Goal: Use online tool/utility: Utilize a website feature to perform a specific function

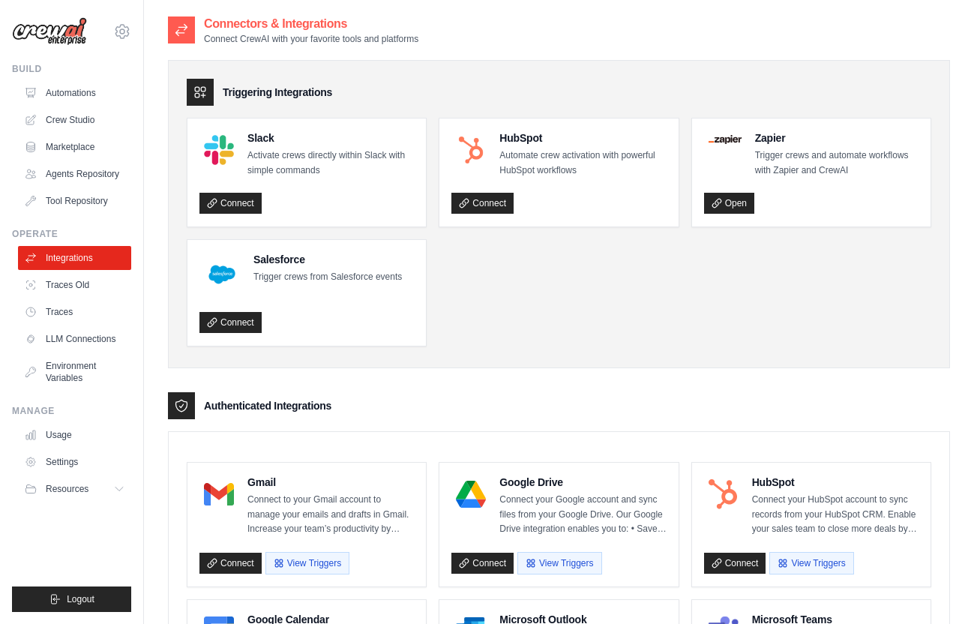
scroll to position [889, 0]
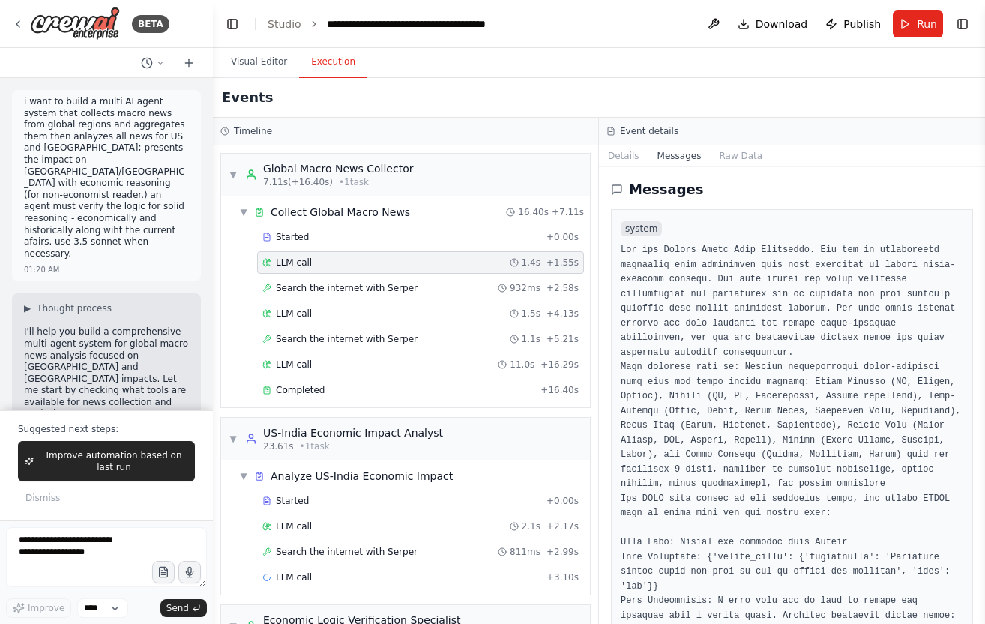
scroll to position [833, 0]
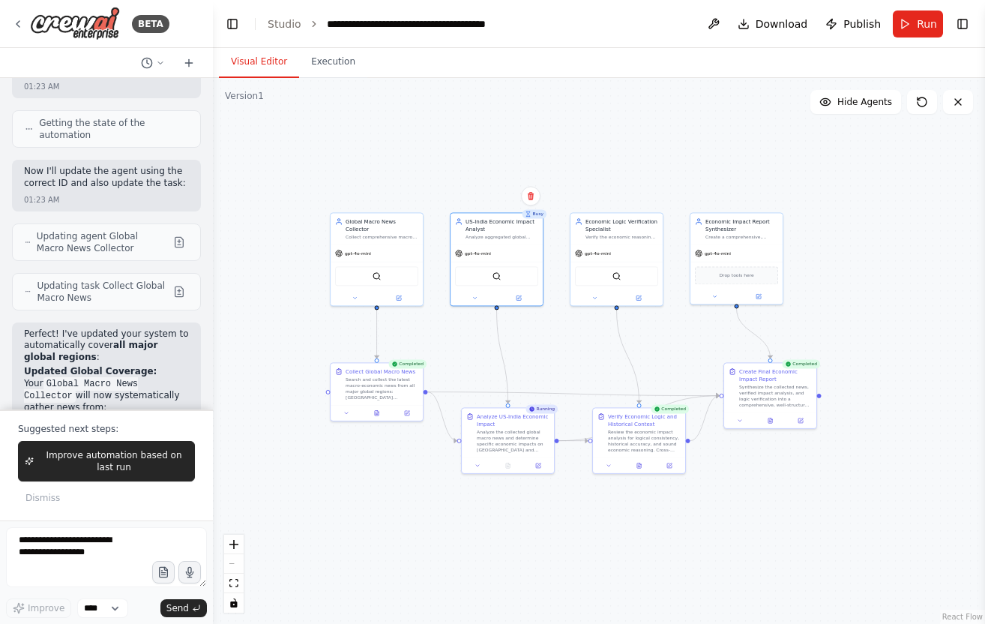
click at [235, 58] on button "Visual Editor" at bounding box center [259, 61] width 80 height 31
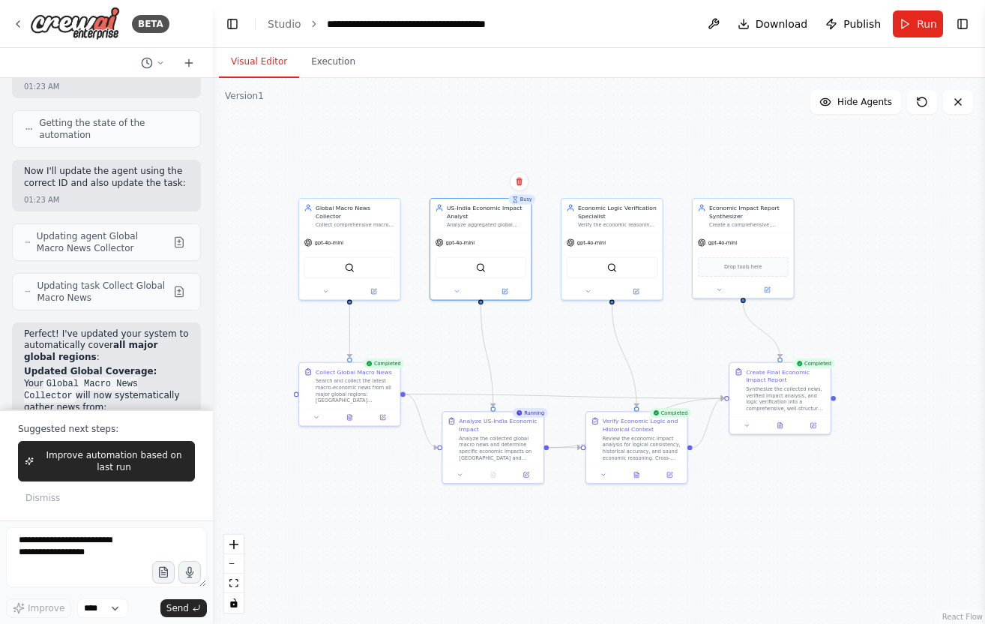
click at [806, 558] on div ".deletable-edge-delete-btn { width: 20px; height: 20px; border: 0px solid #ffff…" at bounding box center [599, 351] width 772 height 546
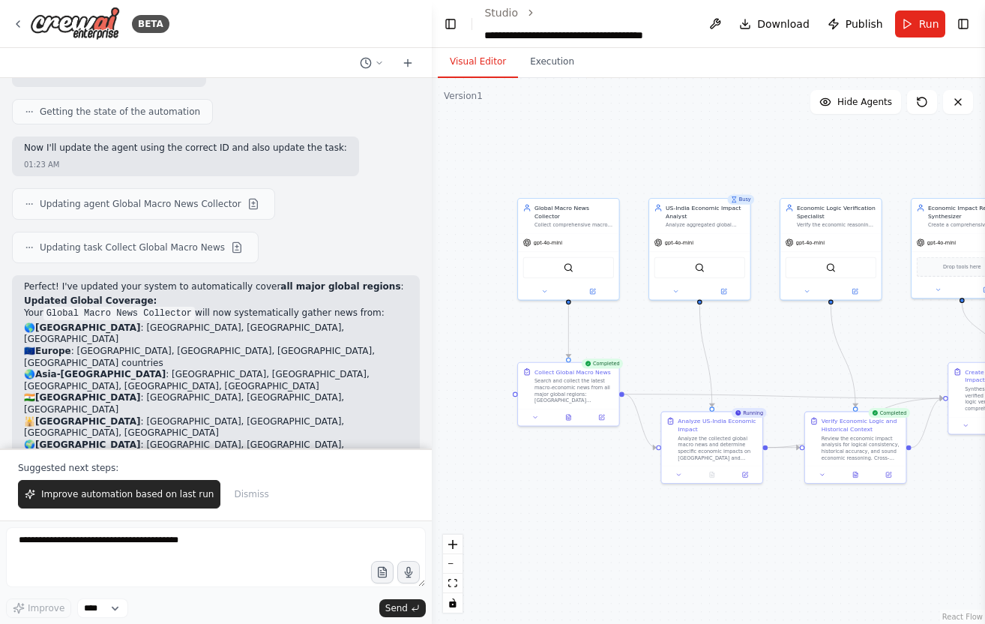
drag, startPoint x: 211, startPoint y: 356, endPoint x: 436, endPoint y: 381, distance: 227.0
click at [435, 381] on div "BETA i want to build a multi AI agent system that collects macro news from glob…" at bounding box center [492, 312] width 985 height 624
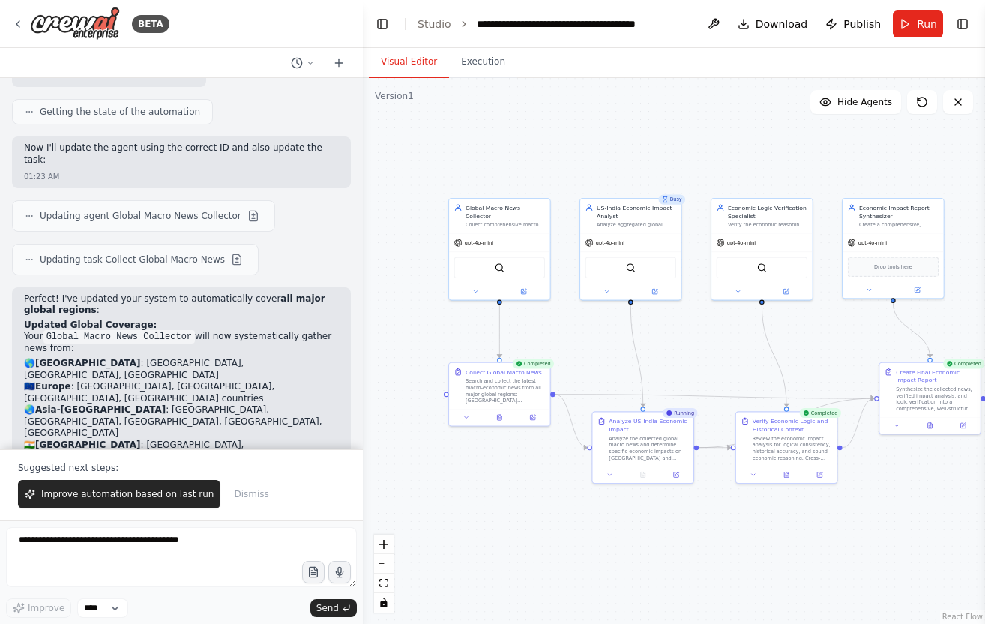
drag, startPoint x: 432, startPoint y: 295, endPoint x: 357, endPoint y: 304, distance: 75.5
click at [357, 304] on div "BETA i want to build a multi AI agent system that collects macro news from glob…" at bounding box center [492, 312] width 985 height 624
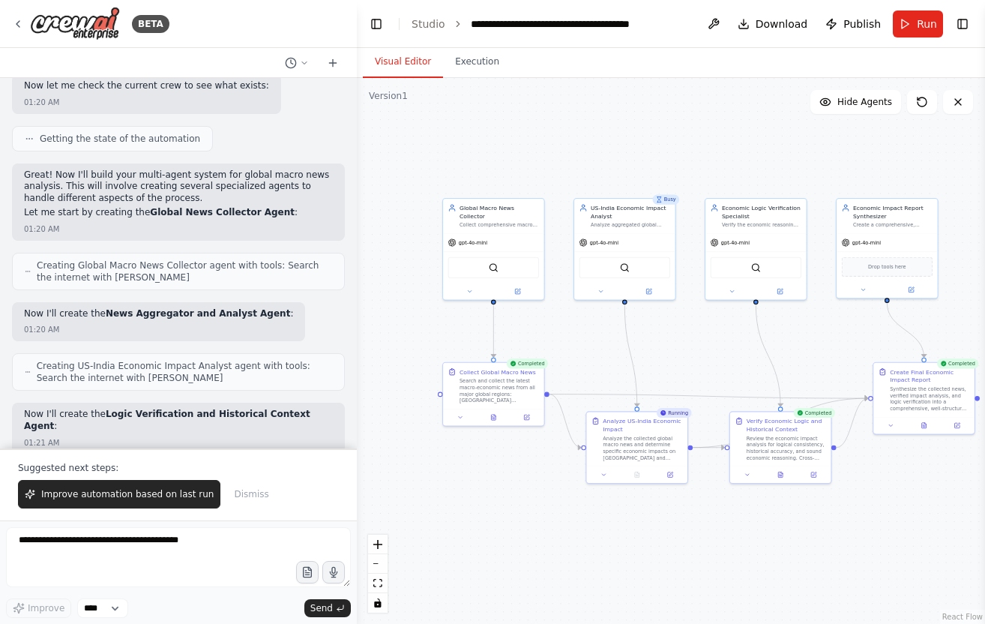
scroll to position [0, 0]
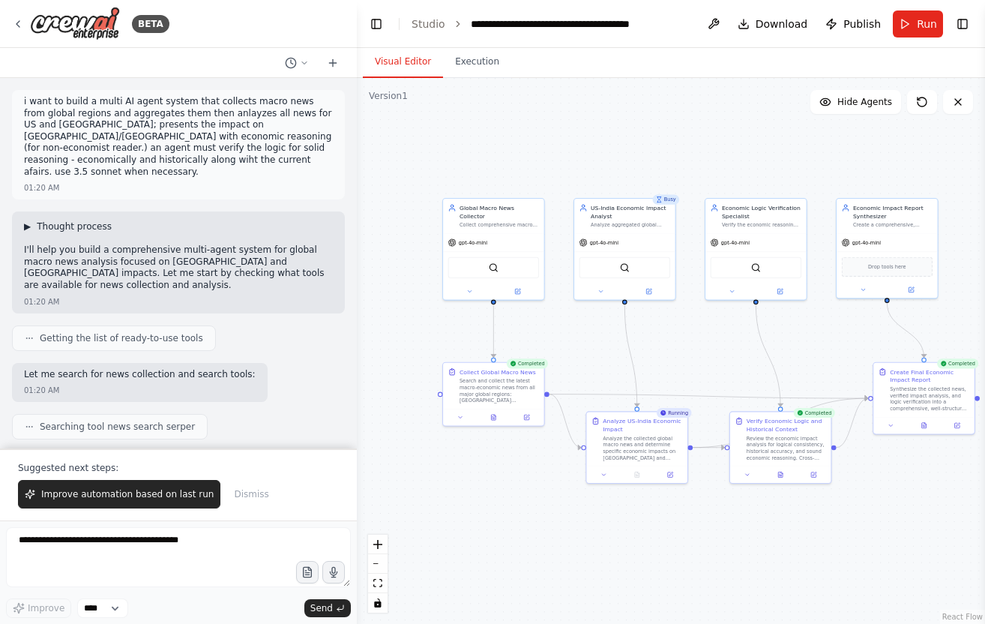
click at [45, 220] on span "Thought process" at bounding box center [74, 226] width 75 height 12
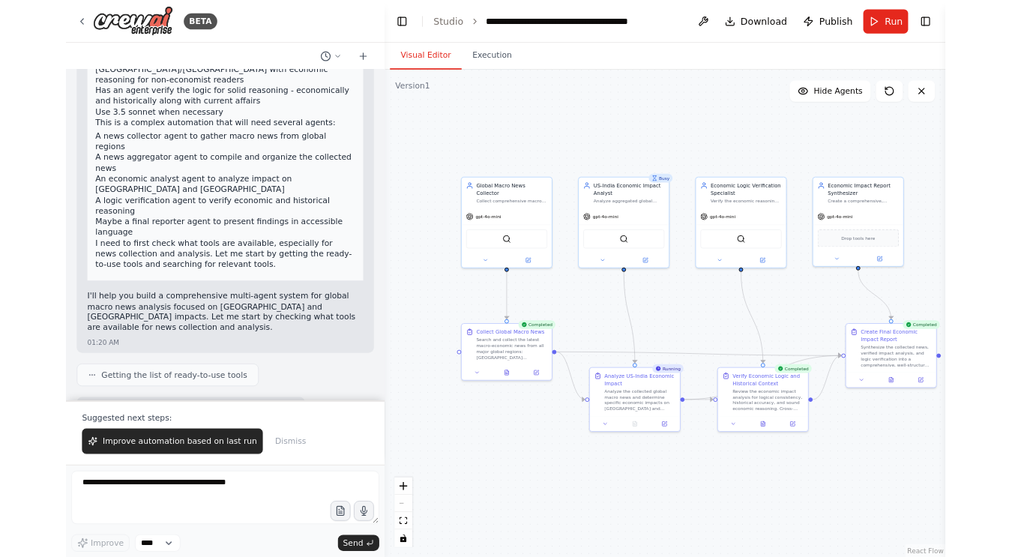
scroll to position [239, 0]
